Goal: Task Accomplishment & Management: Complete application form

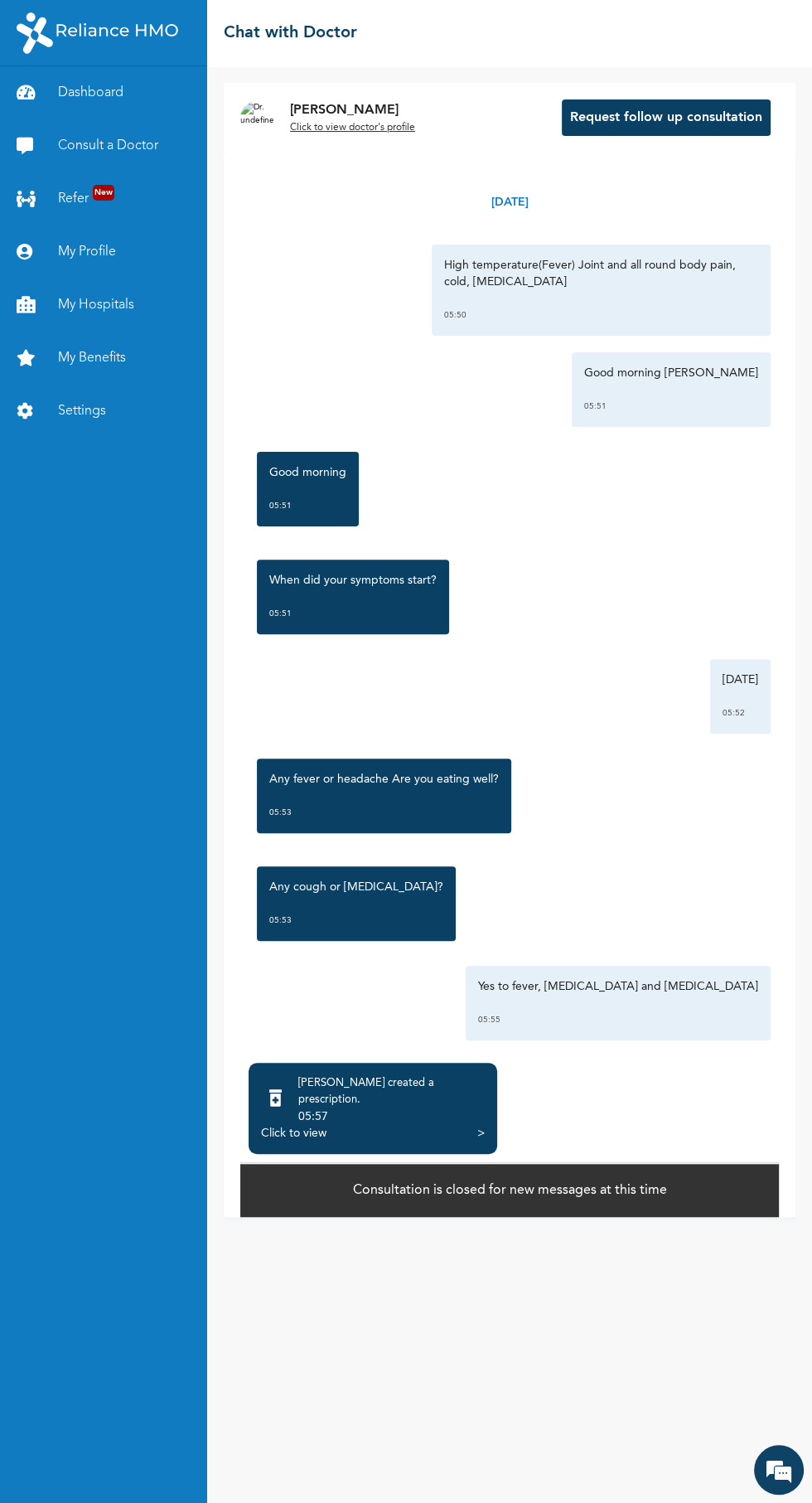
click at [478, 1142] on div ">" at bounding box center [481, 1133] width 8 height 17
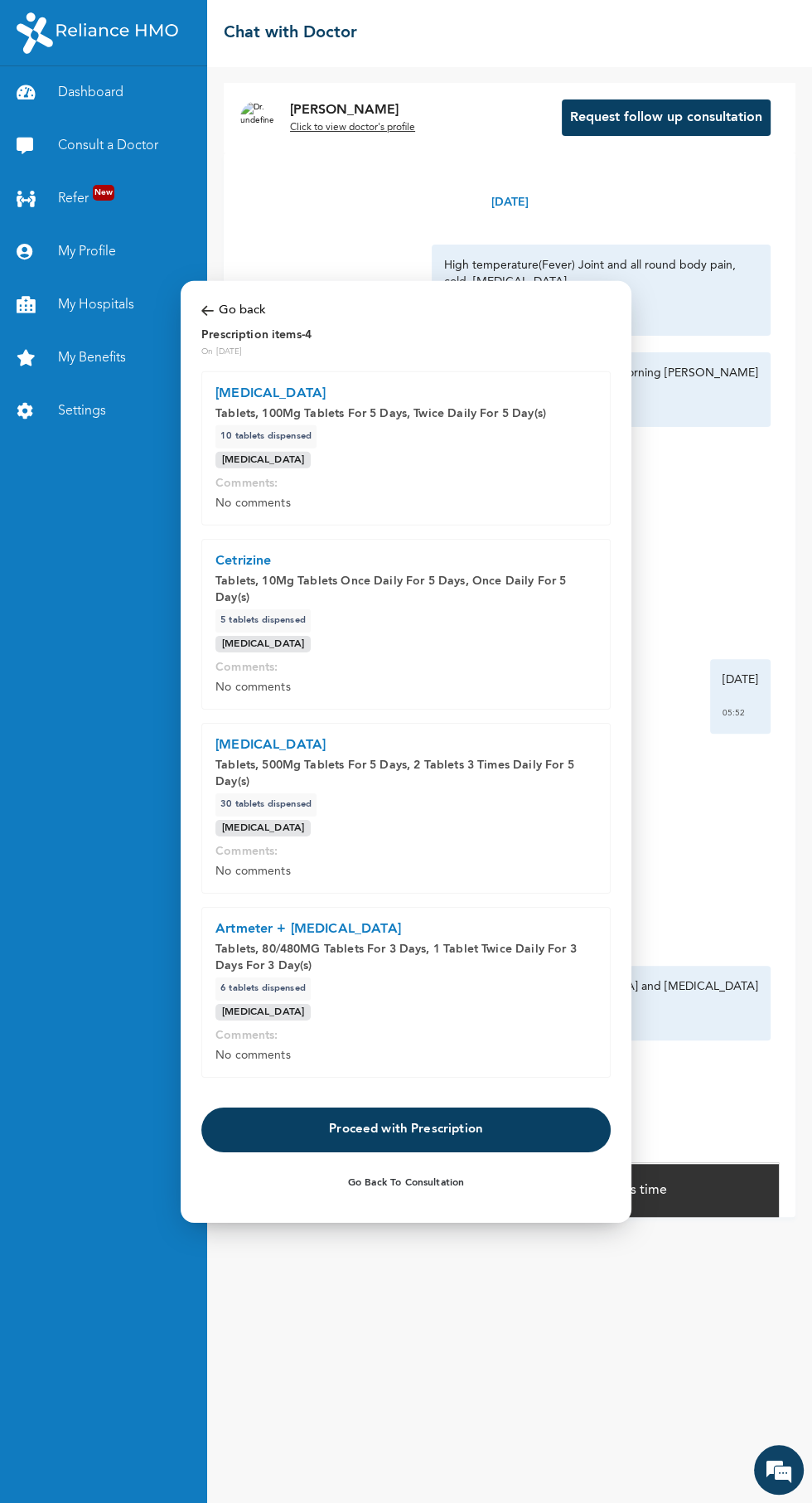
click at [445, 1133] on button "Proceed with Prescription" at bounding box center [406, 1129] width 410 height 45
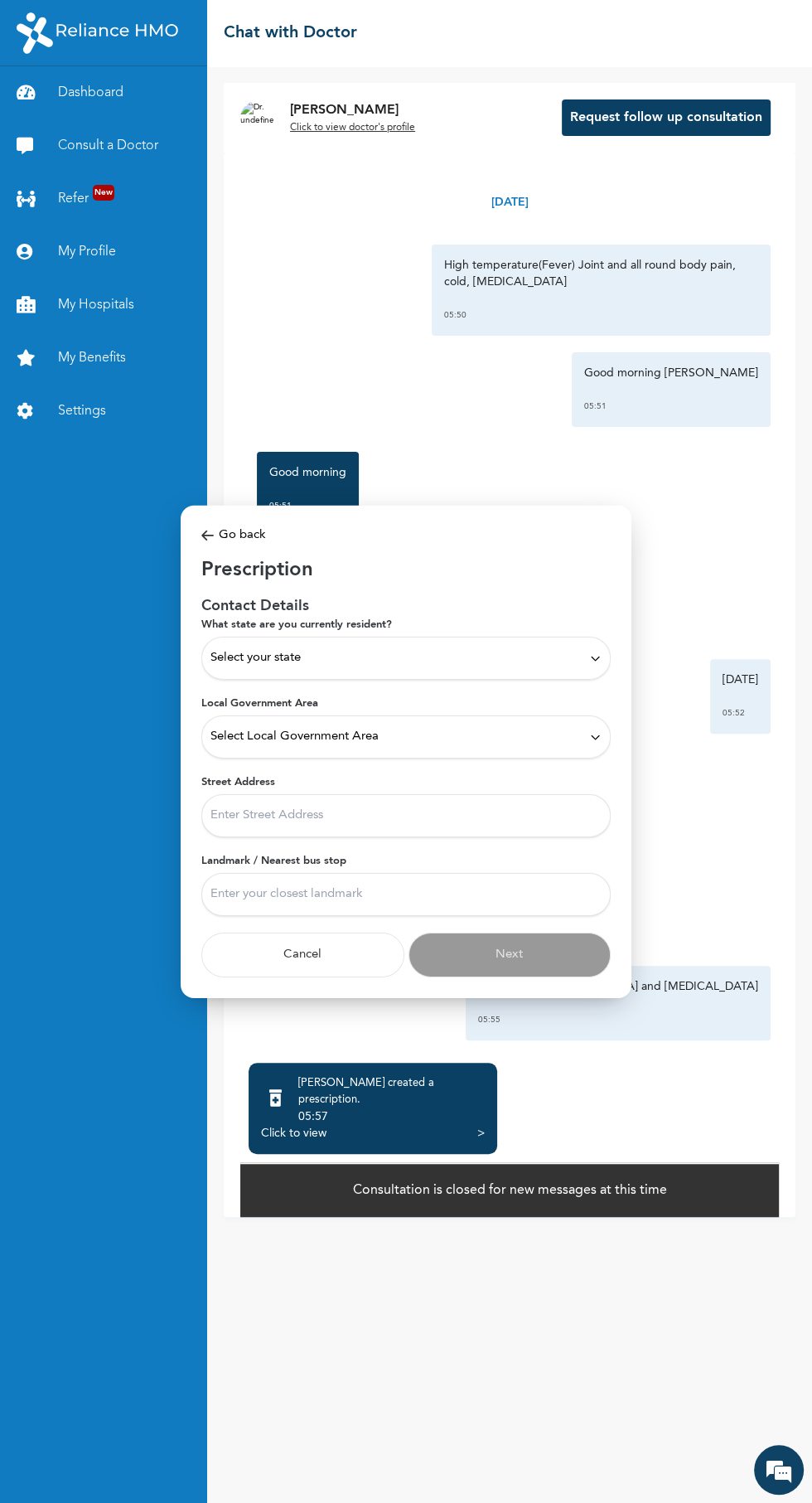
click at [595, 659] on icon at bounding box center [595, 658] width 12 height 12
click at [235, 746] on p "Lagos" at bounding box center [406, 749] width 391 height 20
click at [595, 737] on icon at bounding box center [595, 737] width 12 height 12
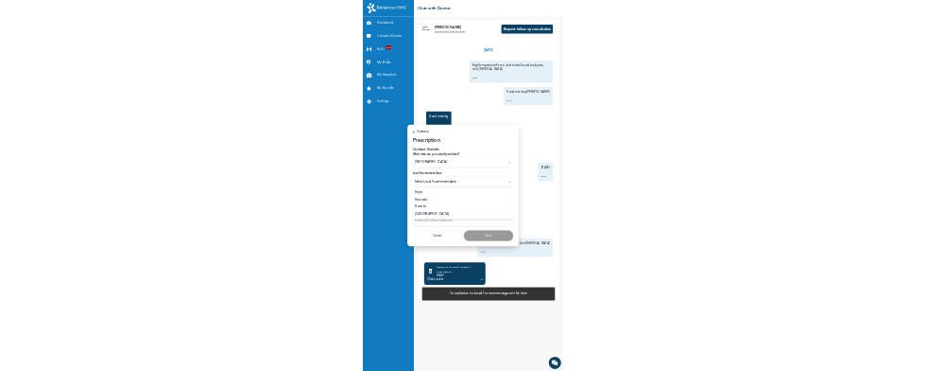
scroll to position [329, 0]
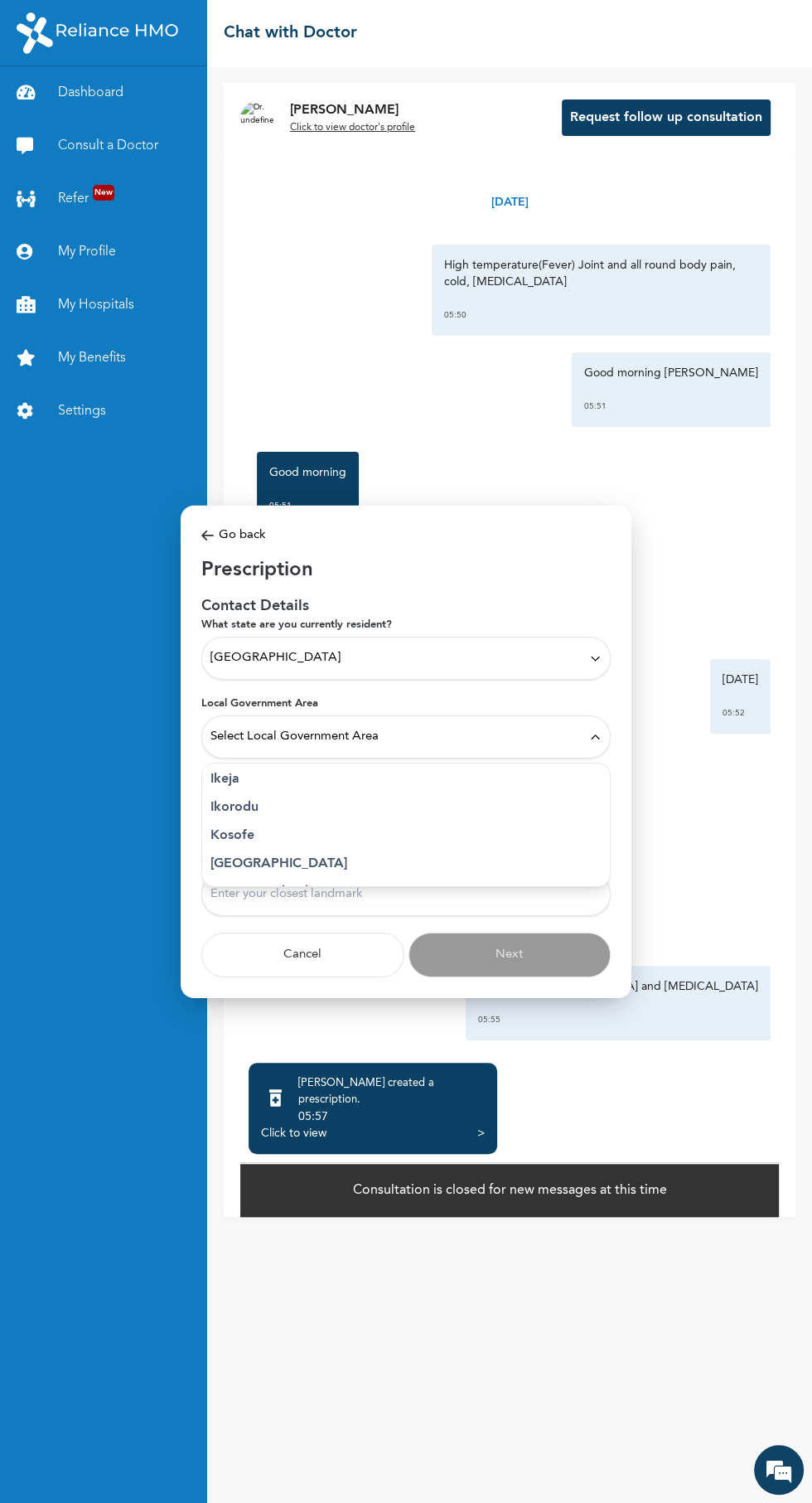
click at [242, 842] on p "Kosofe" at bounding box center [406, 836] width 391 height 20
click at [584, 817] on input "Street Address" at bounding box center [406, 816] width 410 height 43
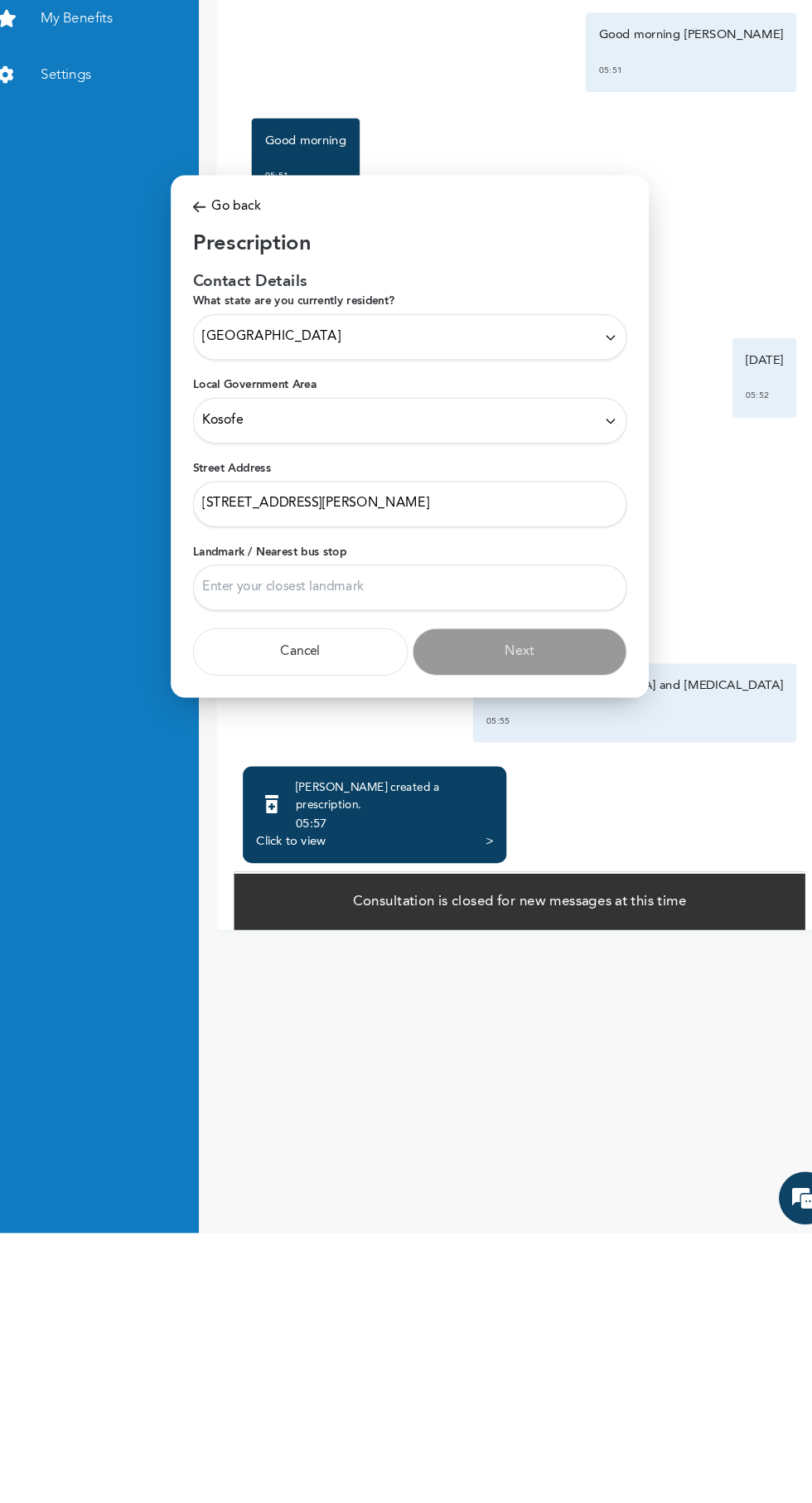
type input "10 Yusuf Oyero street, Alapere Ketu"
click at [381, 894] on input "Landmark / Nearest bus stop" at bounding box center [406, 894] width 410 height 43
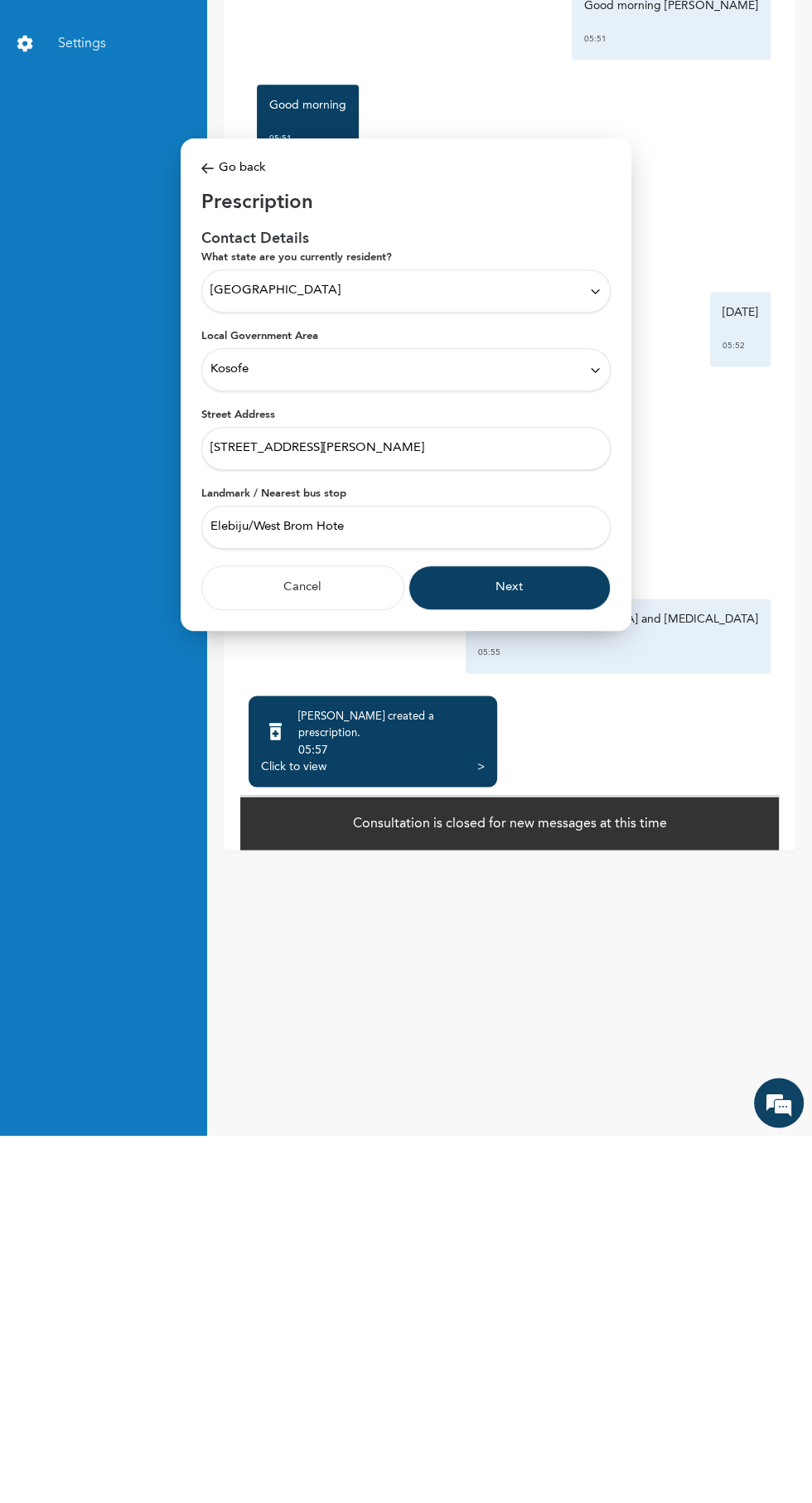
type input "Elebiju/West Brom Hotel"
click at [530, 955] on button "Next" at bounding box center [510, 955] width 203 height 45
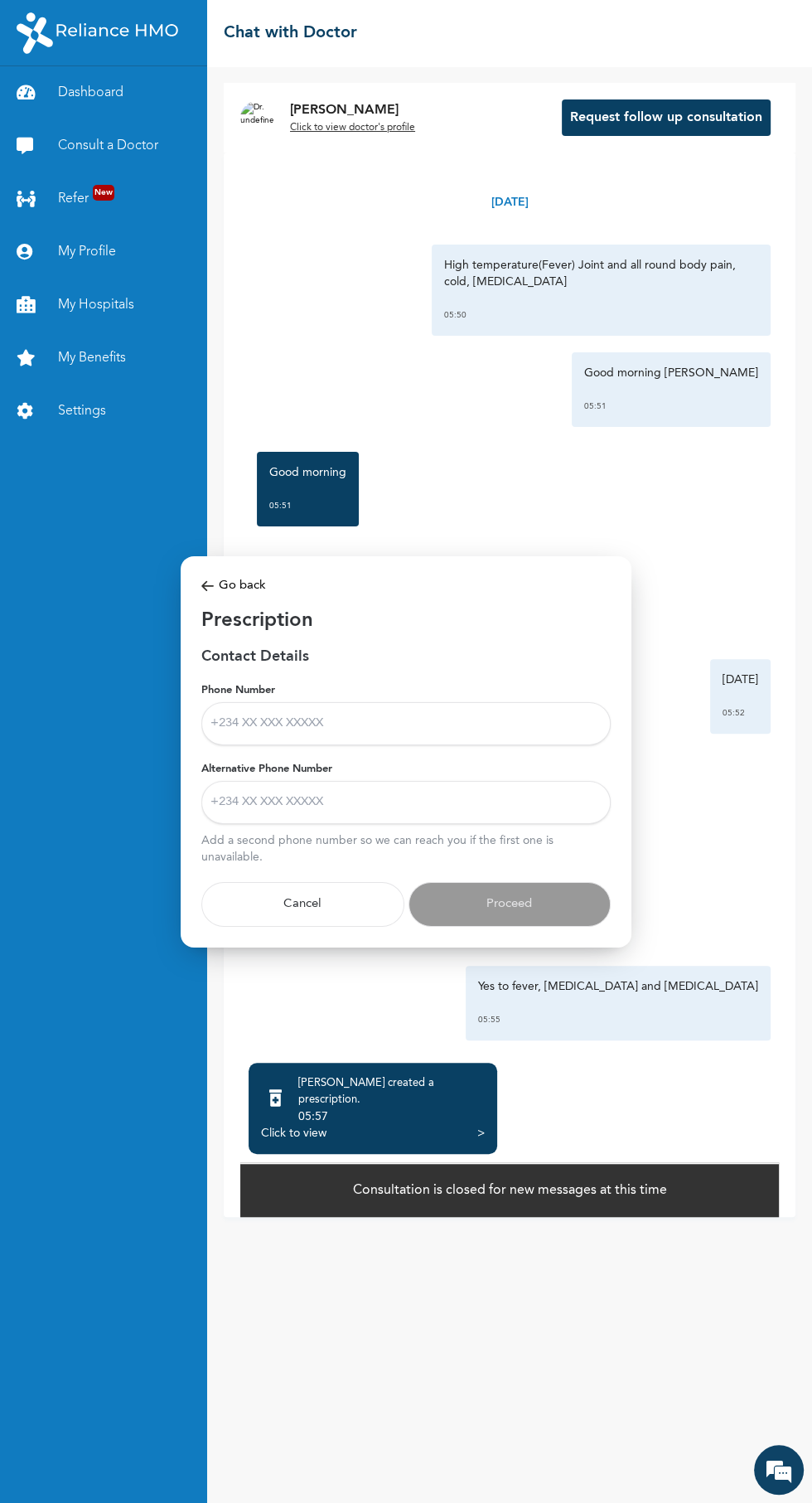
click at [469, 727] on input "Phone Number" at bounding box center [406, 723] width 410 height 43
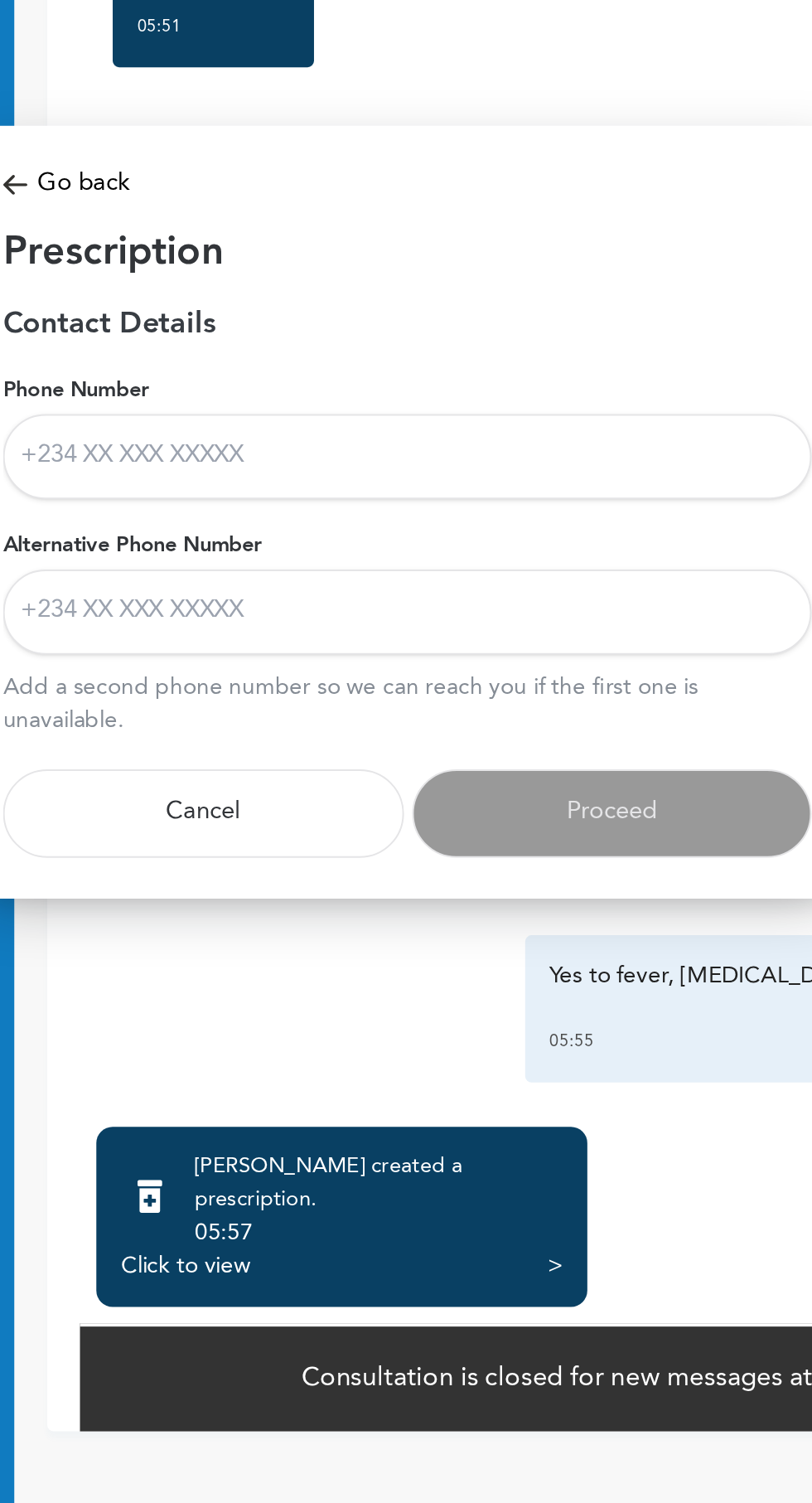
click at [395, 723] on input "Phone Number" at bounding box center [406, 723] width 410 height 43
type input "+2348138813383"
click at [450, 804] on input "Alternative Phone Number" at bounding box center [406, 802] width 410 height 43
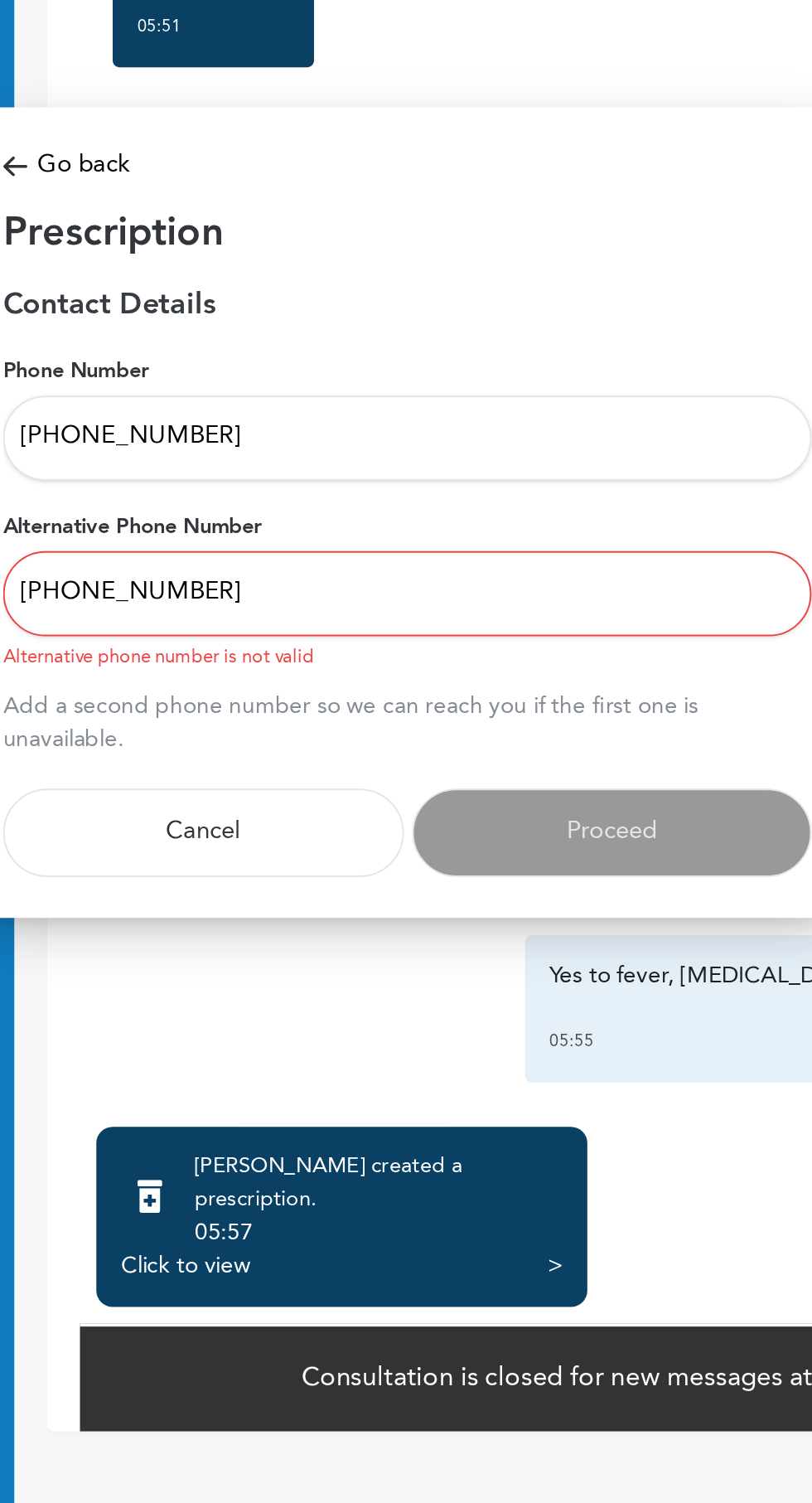
type input "+2349022039323"
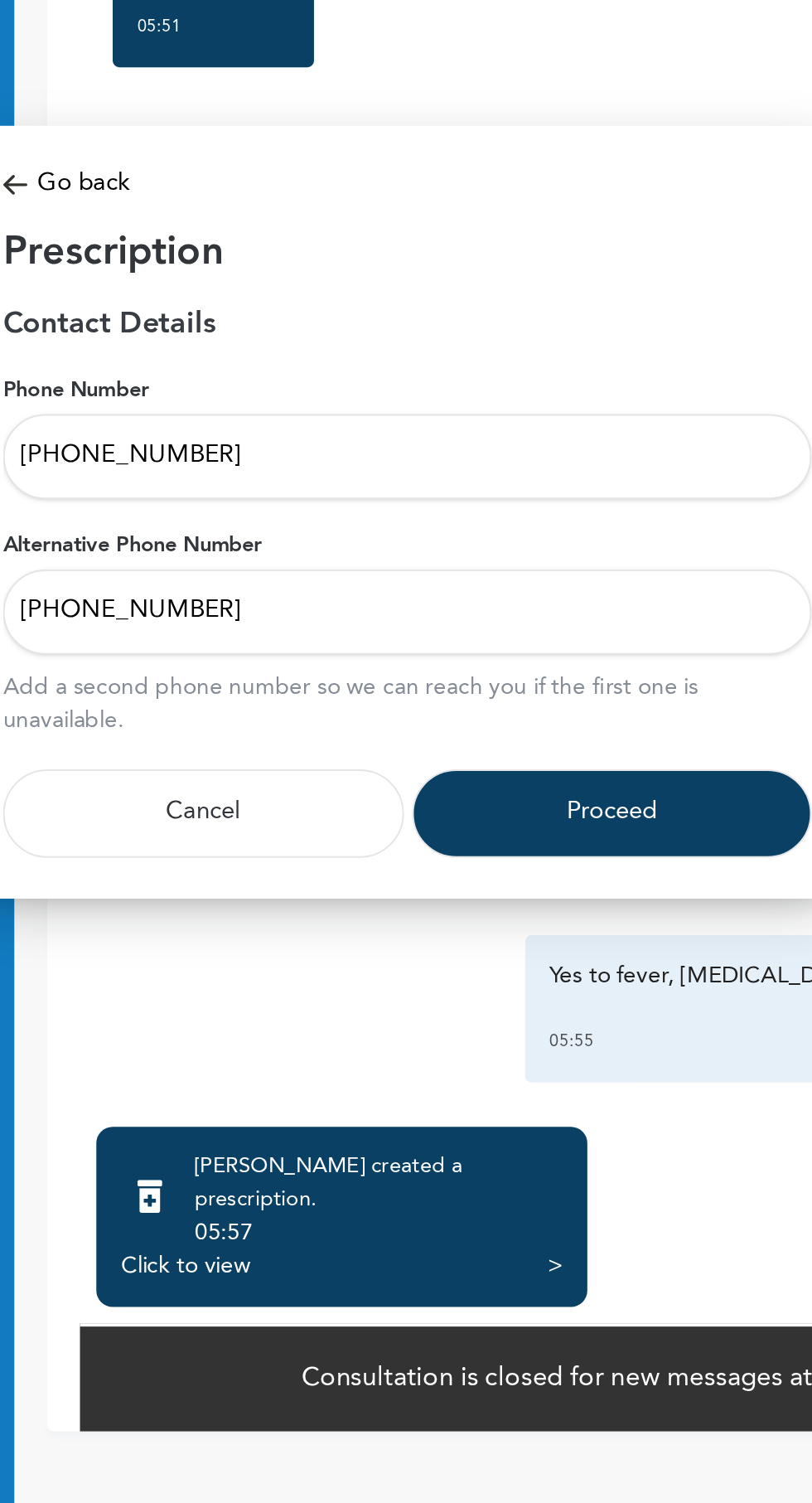
click at [506, 887] on button "Proceed" at bounding box center [510, 904] width 203 height 45
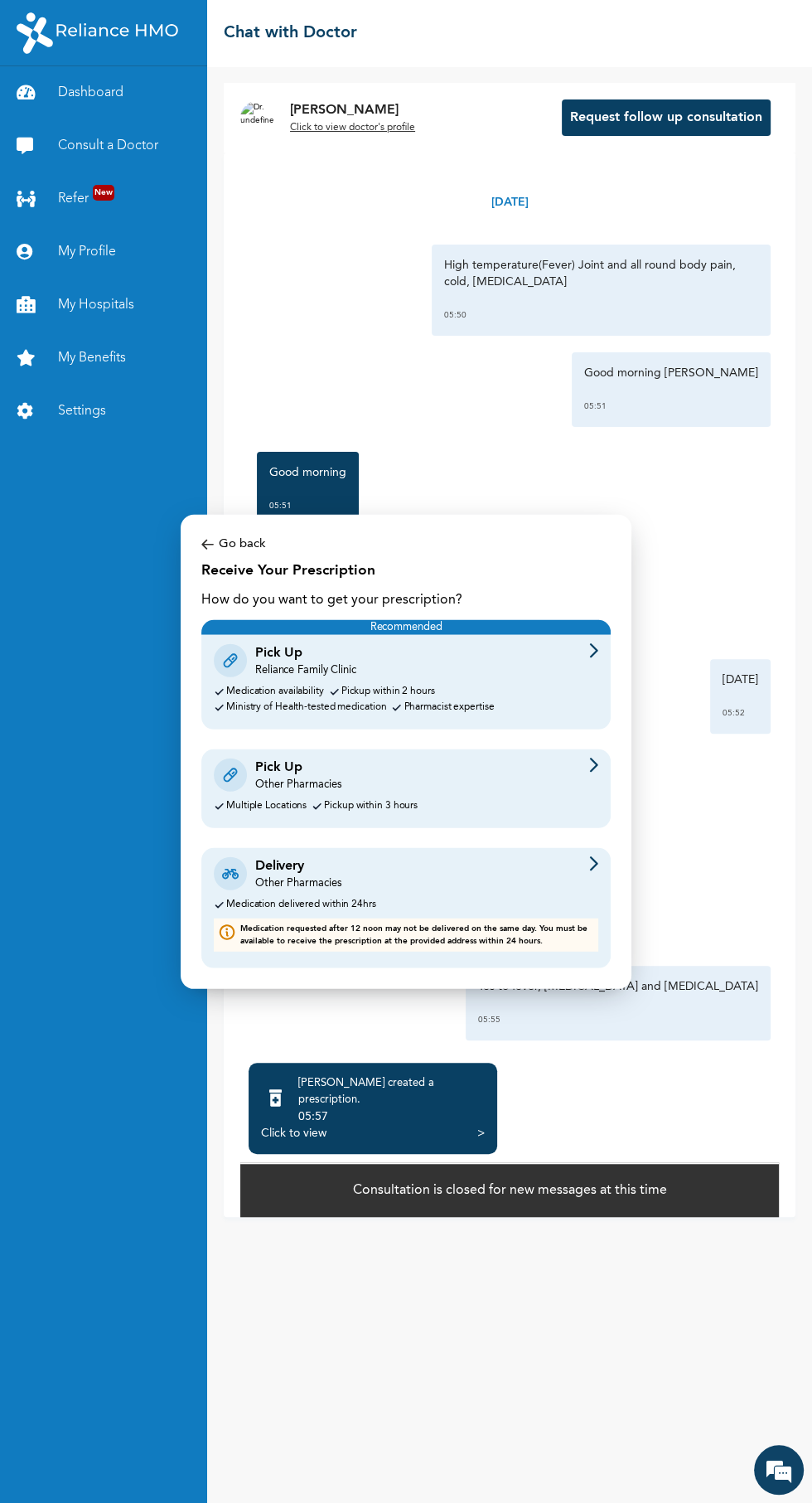
click at [594, 873] on div at bounding box center [594, 874] width 9 height 35
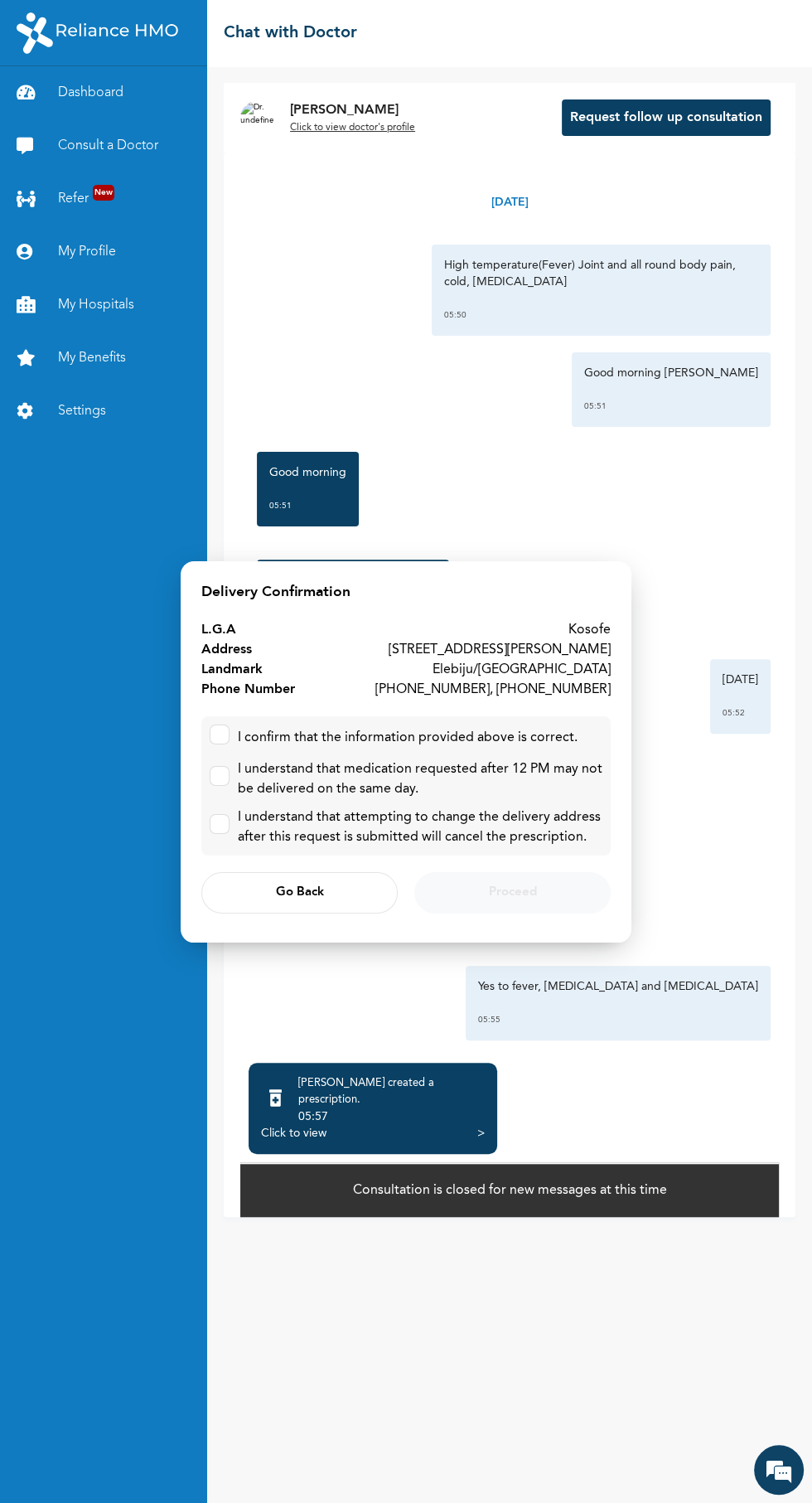
click at [217, 731] on input "checkbox" at bounding box center [216, 730] width 11 height 11
checkbox input "true"
click at [217, 821] on input "checkbox" at bounding box center [216, 820] width 11 height 11
click at [217, 821] on icon at bounding box center [219, 823] width 10 height 10
click at [217, 821] on input "checkbox" at bounding box center [216, 820] width 11 height 11
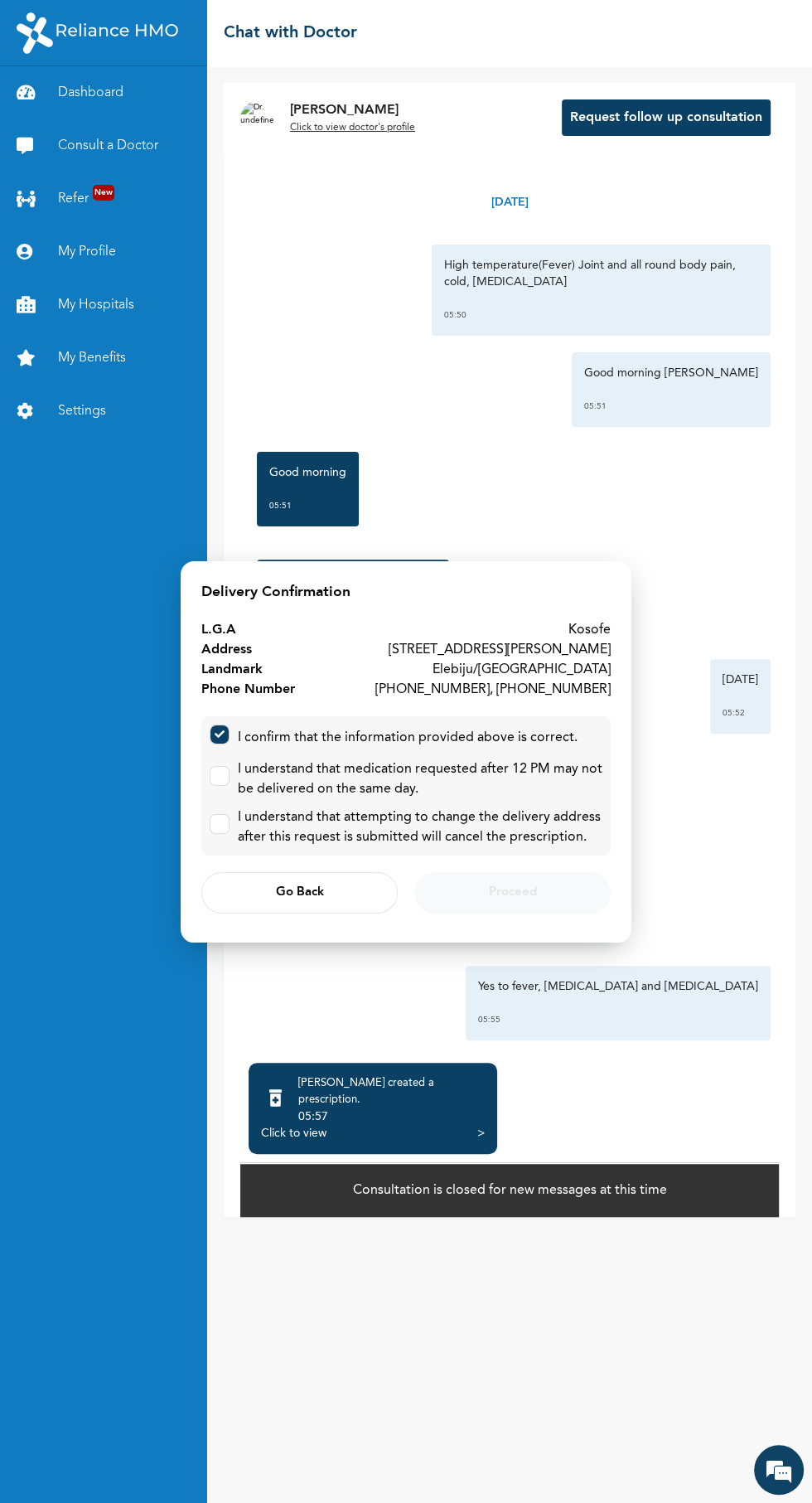
checkbox input "false"
click at [217, 773] on input "checkbox" at bounding box center [216, 772] width 11 height 11
checkbox input "true"
click at [217, 821] on input "checkbox" at bounding box center [216, 820] width 11 height 11
checkbox input "true"
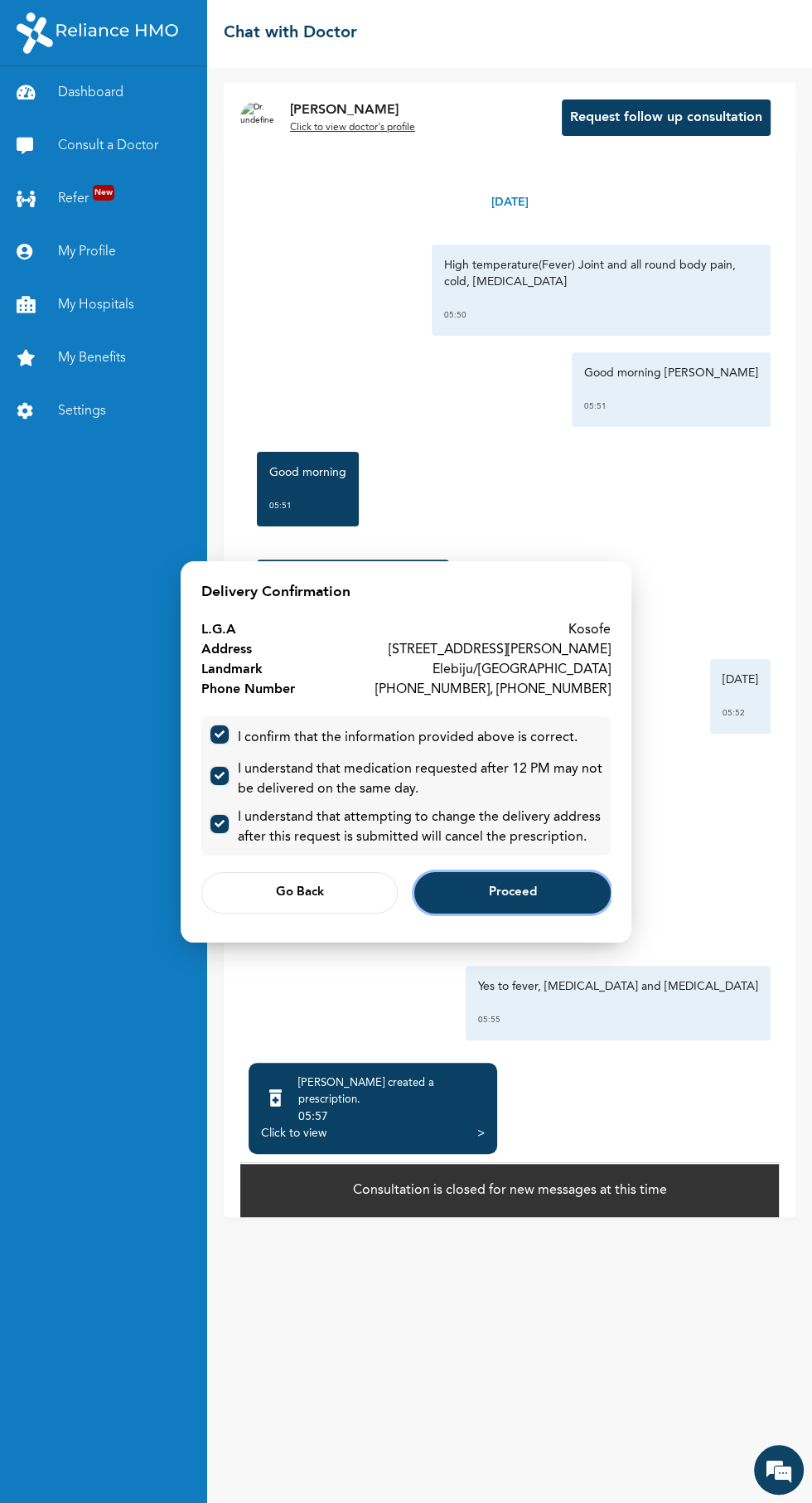
click at [545, 888] on button "Proceed" at bounding box center [513, 893] width 196 height 41
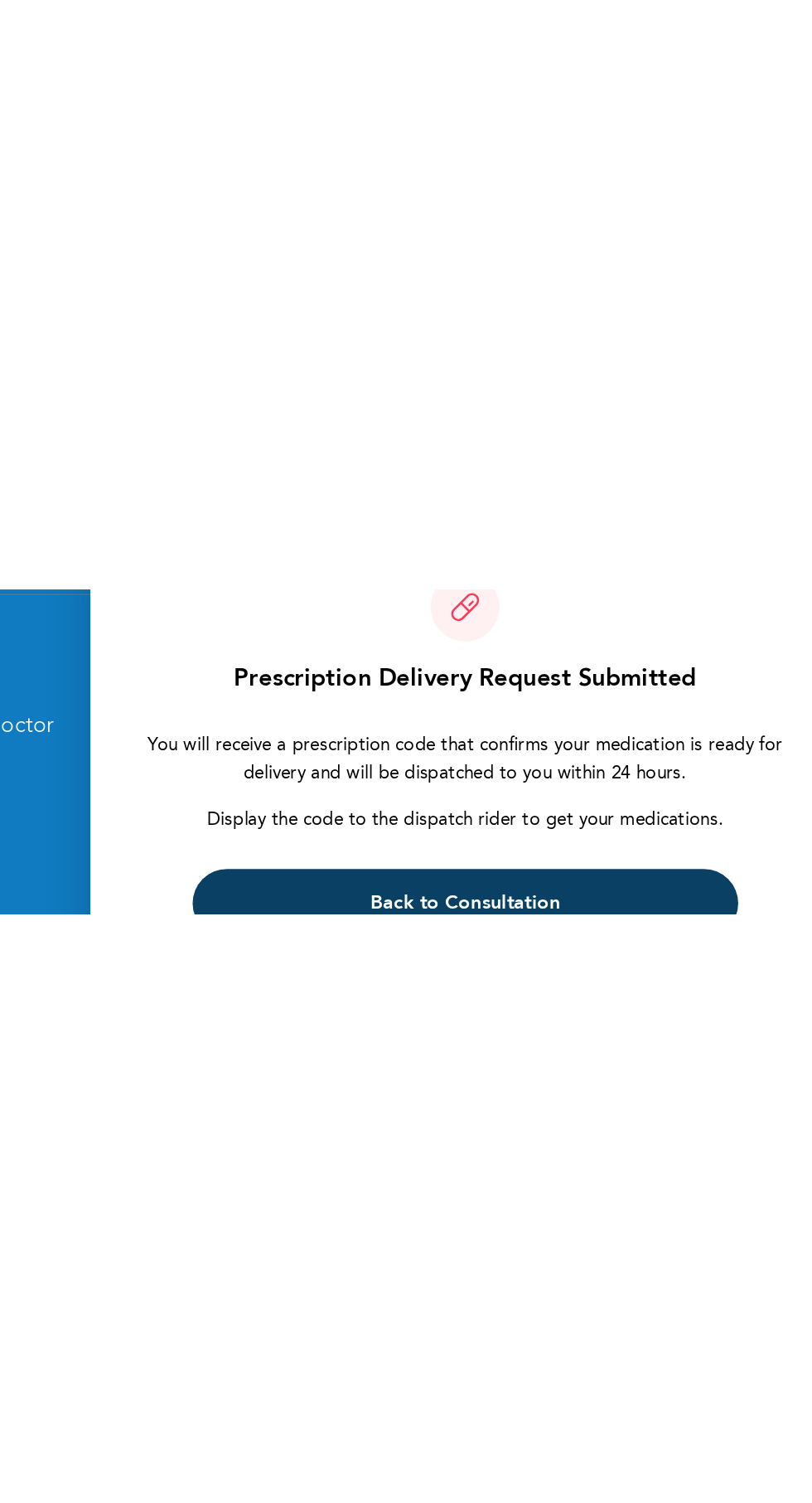
scroll to position [0, 0]
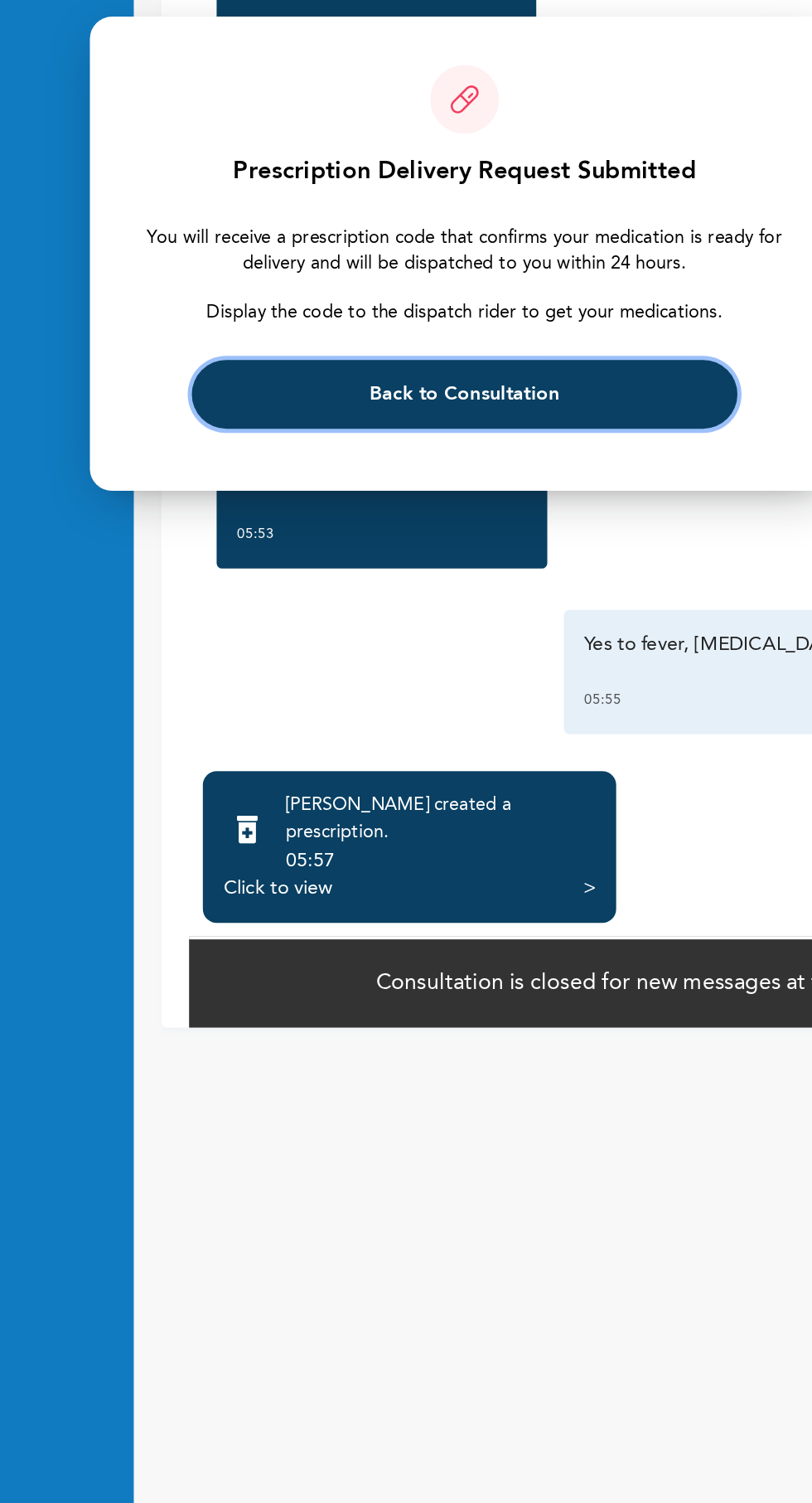
click at [482, 837] on button "Back to Consultation" at bounding box center [405, 836] width 327 height 41
